Goal: Information Seeking & Learning: Find contact information

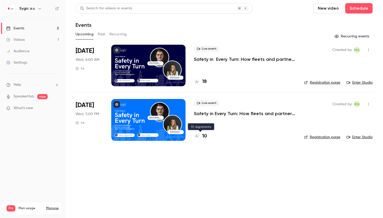
click at [202, 137] on h4 "10" at bounding box center [204, 136] width 5 height 7
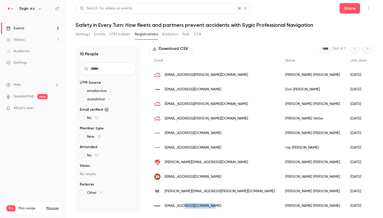
drag, startPoint x: 210, startPoint y: 205, endPoint x: 182, endPoint y: 206, distance: 28.4
click at [182, 206] on div "[EMAIL_ADDRESS][DOMAIN_NAME]" at bounding box center [214, 206] width 131 height 15
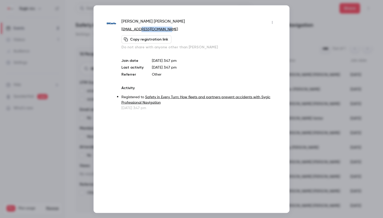
drag, startPoint x: 169, startPoint y: 32, endPoint x: 139, endPoint y: 28, distance: 30.4
click at [139, 28] on p "[EMAIL_ADDRESS][DOMAIN_NAME]" at bounding box center [198, 29] width 155 height 5
copy link "[DOMAIN_NAME]"
click at [312, 145] on div at bounding box center [191, 109] width 383 height 218
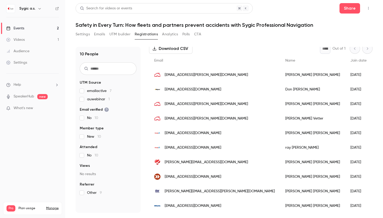
click at [198, 177] on span "[EMAIL_ADDRESS][DOMAIN_NAME]" at bounding box center [193, 176] width 56 height 5
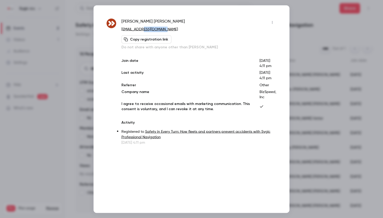
drag, startPoint x: 168, startPoint y: 30, endPoint x: 141, endPoint y: 30, distance: 26.6
click at [141, 30] on p "[EMAIL_ADDRESS][DOMAIN_NAME]" at bounding box center [198, 29] width 155 height 5
copy link "[DOMAIN_NAME]"
click at [337, 135] on div at bounding box center [191, 109] width 383 height 218
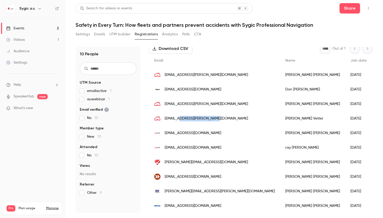
drag, startPoint x: 212, startPoint y: 119, endPoint x: 179, endPoint y: 119, distance: 33.3
click at [179, 119] on div "[EMAIL_ADDRESS][PERSON_NAME][DOMAIN_NAME]" at bounding box center [214, 118] width 131 height 15
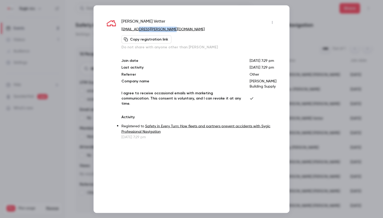
drag, startPoint x: 174, startPoint y: 27, endPoint x: 136, endPoint y: 28, distance: 38.3
click at [136, 28] on p "[EMAIL_ADDRESS][PERSON_NAME][DOMAIN_NAME]" at bounding box center [198, 29] width 155 height 5
copy link "[DOMAIN_NAME]"
click at [192, 28] on p "[EMAIL_ADDRESS][PERSON_NAME][DOMAIN_NAME]" at bounding box center [198, 29] width 155 height 5
drag, startPoint x: 185, startPoint y: 31, endPoint x: 134, endPoint y: 29, distance: 50.8
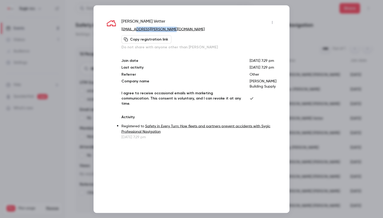
click at [134, 29] on p "[EMAIL_ADDRESS][PERSON_NAME][DOMAIN_NAME]" at bounding box center [198, 29] width 155 height 5
copy link "[PERSON_NAME][DOMAIN_NAME]"
drag, startPoint x: 134, startPoint y: 29, endPoint x: 361, endPoint y: 119, distance: 243.8
click at [361, 119] on div at bounding box center [191, 109] width 383 height 218
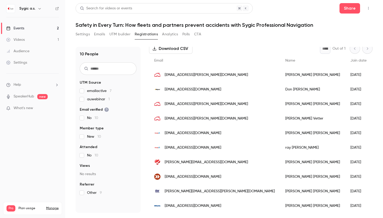
click at [191, 87] on span "[EMAIL_ADDRESS][DOMAIN_NAME]" at bounding box center [193, 89] width 56 height 5
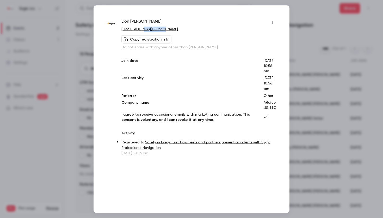
drag, startPoint x: 169, startPoint y: 31, endPoint x: 141, endPoint y: 30, distance: 28.1
click at [141, 30] on p "[EMAIL_ADDRESS][DOMAIN_NAME]" at bounding box center [198, 29] width 155 height 5
copy link "[DOMAIN_NAME]"
click at [354, 148] on div at bounding box center [191, 109] width 383 height 218
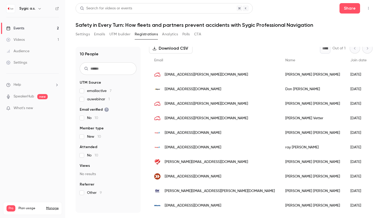
scroll to position [29, 0]
click at [204, 163] on div "[PERSON_NAME][EMAIL_ADDRESS][DOMAIN_NAME]" at bounding box center [214, 162] width 131 height 15
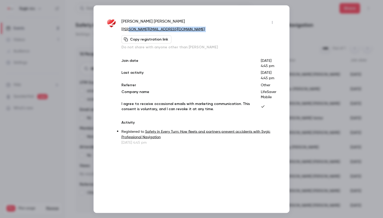
drag, startPoint x: 177, startPoint y: 33, endPoint x: 129, endPoint y: 28, distance: 48.6
click at [129, 28] on div "[PERSON_NAME] [PERSON_NAME][EMAIL_ADDRESS][DOMAIN_NAME] Copy registration link …" at bounding box center [198, 33] width 155 height 31
click at [190, 35] on div "[PERSON_NAME] [PERSON_NAME][EMAIL_ADDRESS][DOMAIN_NAME] Copy registration link …" at bounding box center [198, 33] width 155 height 31
drag, startPoint x: 172, startPoint y: 28, endPoint x: 129, endPoint y: 28, distance: 43.5
click at [129, 28] on p "[PERSON_NAME][EMAIL_ADDRESS][DOMAIN_NAME]" at bounding box center [198, 29] width 155 height 5
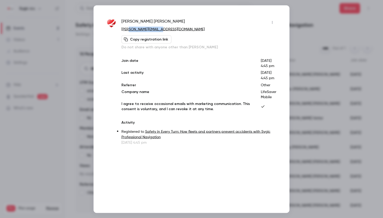
copy link "[DOMAIN_NAME]"
